Goal: Find contact information: Find contact information

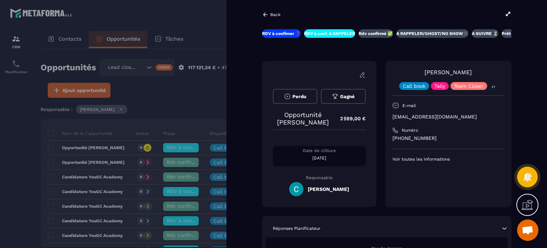
scroll to position [36, 0]
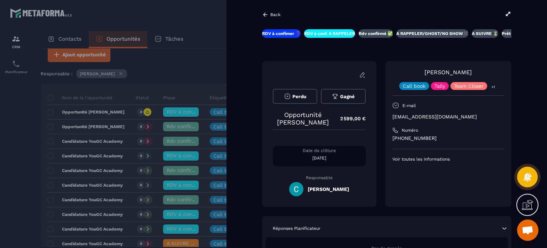
click at [196, 33] on div at bounding box center [273, 124] width 547 height 248
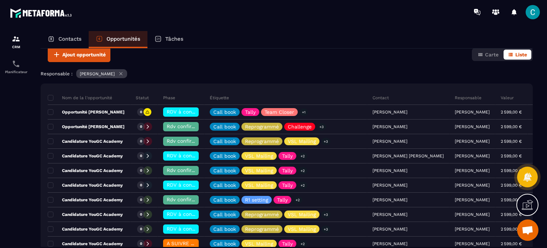
click at [56, 41] on div "Contacts" at bounding box center [65, 39] width 48 height 17
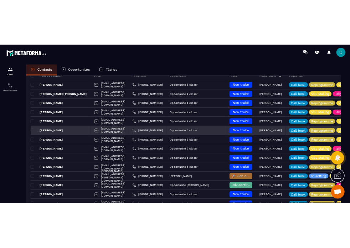
scroll to position [71, 0]
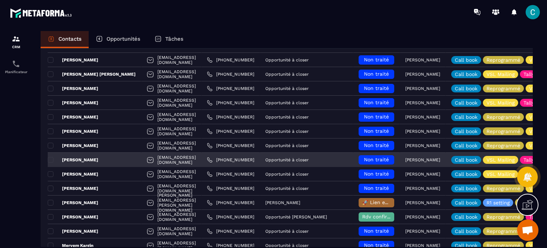
click at [83, 159] on p "[PERSON_NAME]" at bounding box center [73, 160] width 51 height 6
click at [68, 159] on p "[PERSON_NAME]" at bounding box center [73, 160] width 51 height 6
click at [82, 160] on p "[PERSON_NAME]" at bounding box center [73, 160] width 51 height 6
drag, startPoint x: 192, startPoint y: 159, endPoint x: 132, endPoint y: 160, distance: 59.8
click at [141, 160] on div "[EMAIL_ADDRESS][DOMAIN_NAME]" at bounding box center [171, 159] width 60 height 14
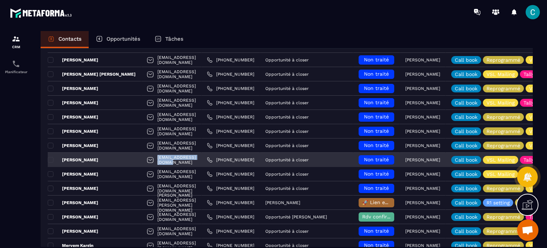
copy p "[EMAIL_ADDRESS][DOMAIN_NAME]"
